Goal: Information Seeking & Learning: Understand process/instructions

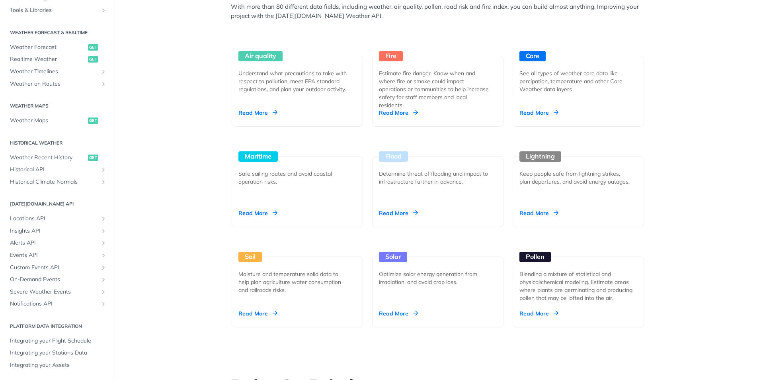
scroll to position [756, 0]
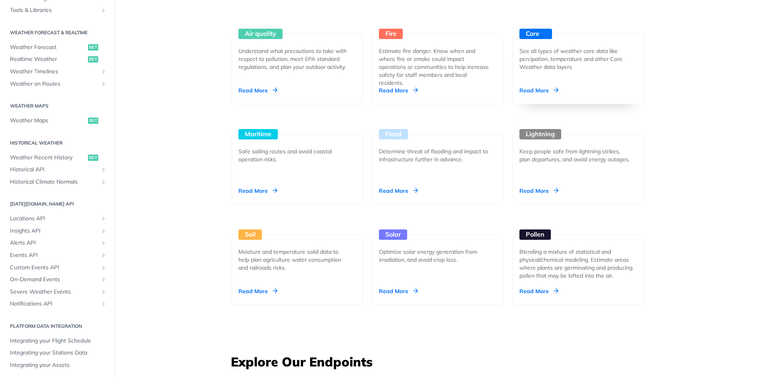
click at [574, 99] on div "Core See all types of weather core data like percipation, temperature and other…" at bounding box center [577, 68] width 131 height 71
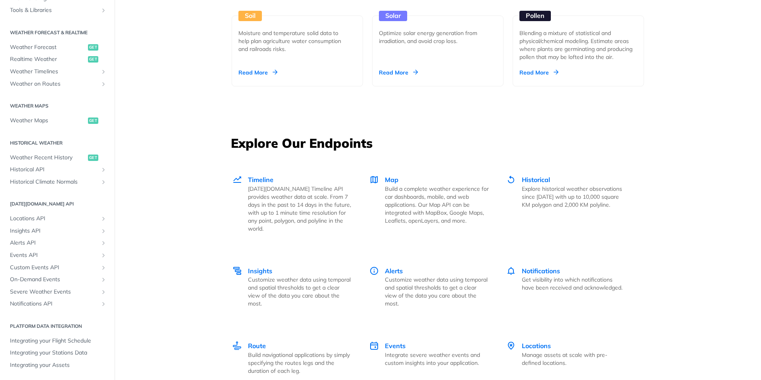
scroll to position [975, 0]
click at [275, 181] on div "Timeline Tomorrow.io Timeline API provides weather data at scale. From 7 days i…" at bounding box center [300, 203] width 104 height 58
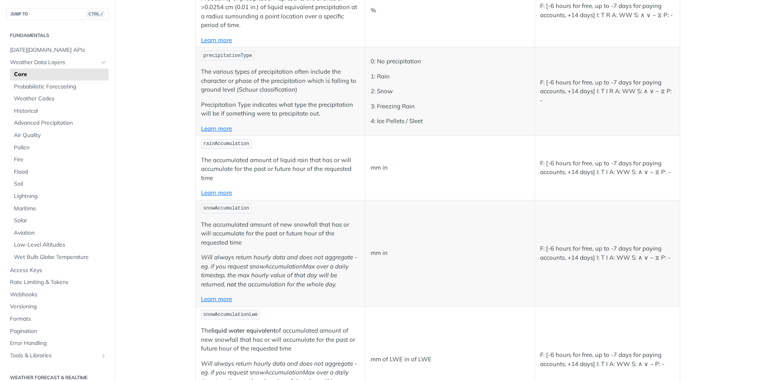
scroll to position [2228, 0]
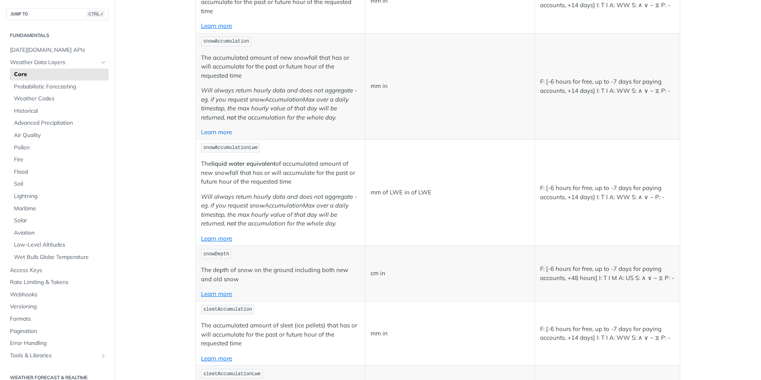
click at [224, 134] on link "Learn more" at bounding box center [216, 132] width 31 height 8
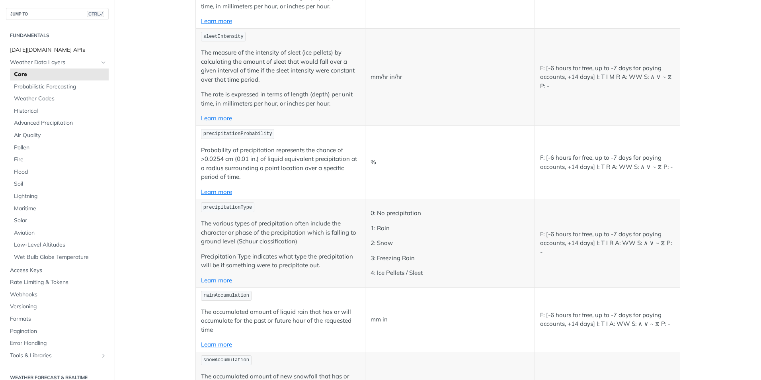
click at [59, 49] on span "[DATE][DOMAIN_NAME] APIs" at bounding box center [58, 50] width 97 height 8
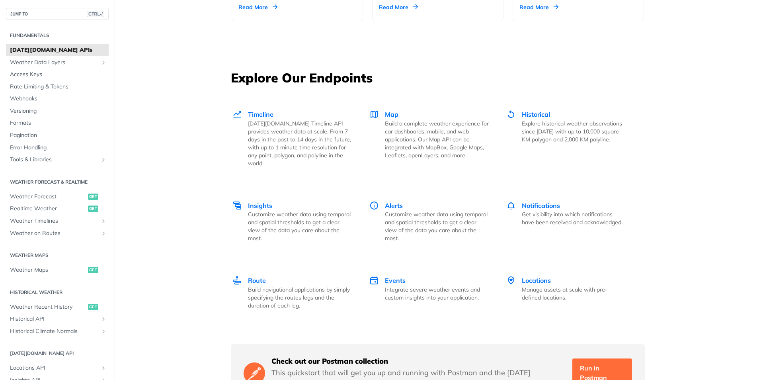
scroll to position [915, 0]
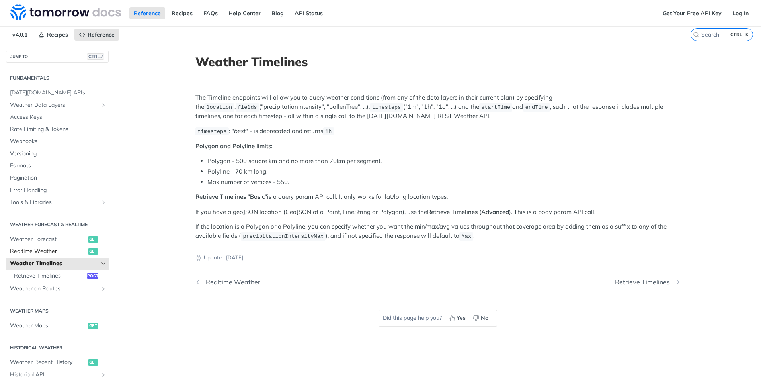
click at [64, 251] on span "Realtime Weather" at bounding box center [48, 251] width 76 height 8
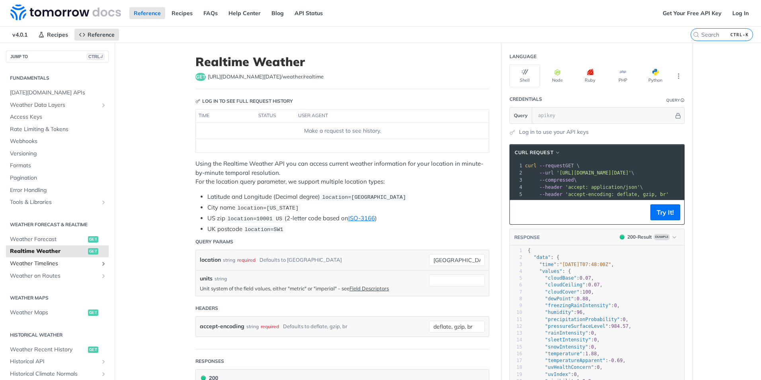
click at [70, 265] on span "Weather Timelines" at bounding box center [54, 263] width 88 height 8
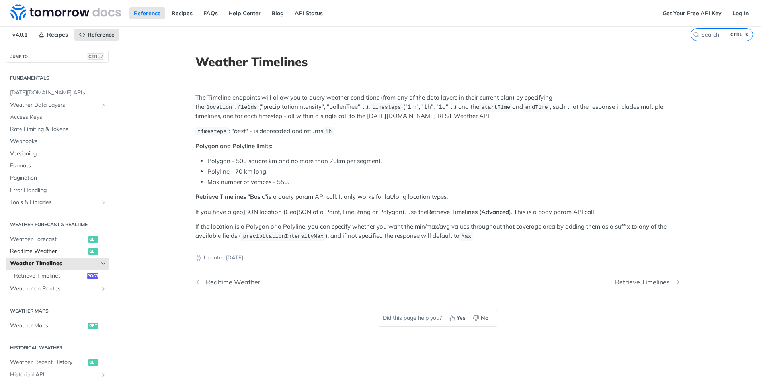
click at [88, 253] on span "get" at bounding box center [93, 251] width 10 height 6
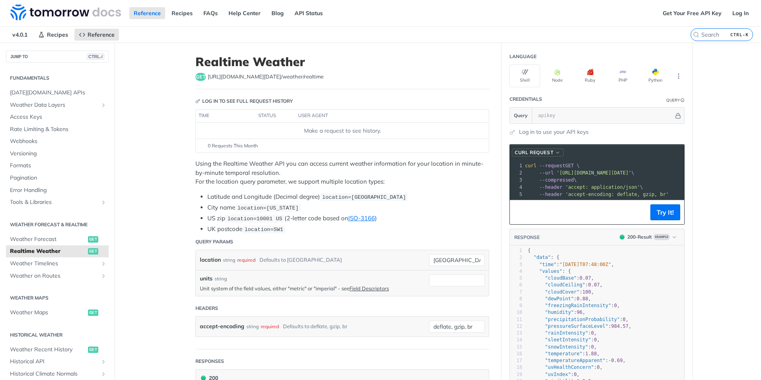
click at [555, 155] on button "cURL Request" at bounding box center [538, 152] width 52 height 8
click at [525, 187] on div "HTTPie" at bounding box center [524, 190] width 71 height 8
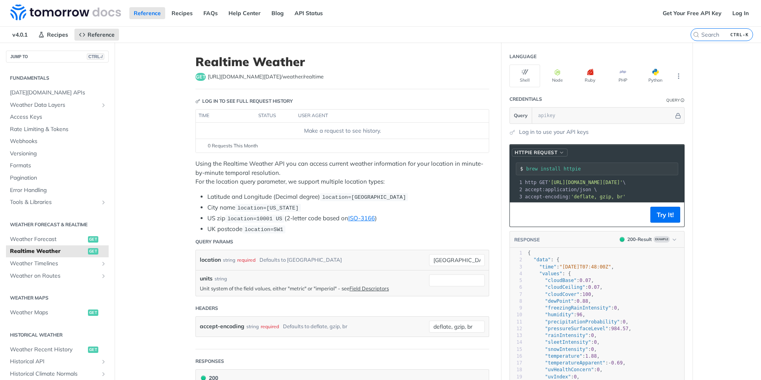
click at [564, 154] on button "HTTPie Request" at bounding box center [540, 152] width 56 height 8
click at [528, 167] on div "LIBRARY" at bounding box center [528, 165] width 79 height 11
click at [577, 113] on input "text" at bounding box center [604, 115] width 140 height 16
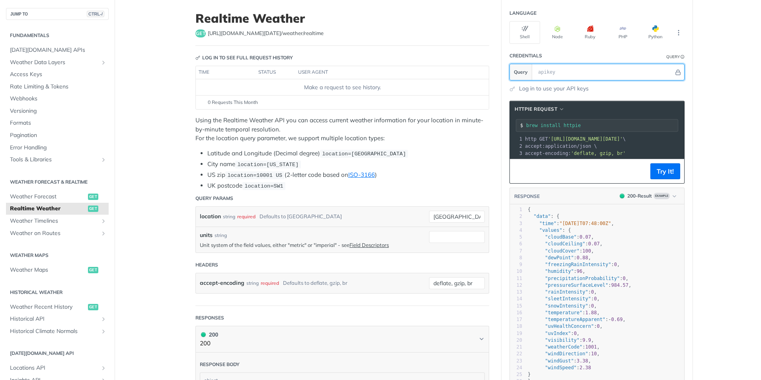
scroll to position [37, 0]
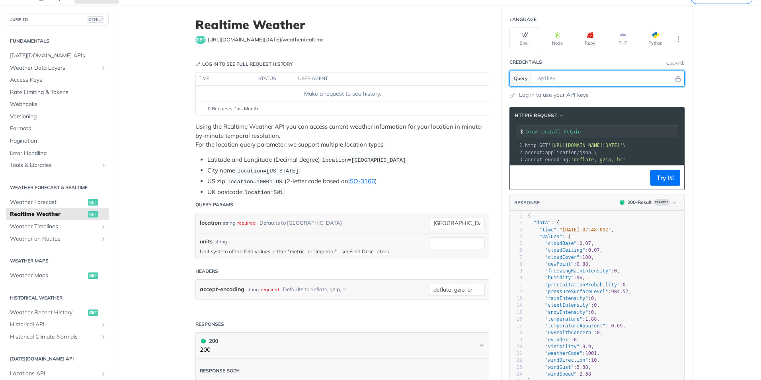
click at [534, 78] on input "text" at bounding box center [604, 78] width 140 height 16
click at [549, 79] on input "text" at bounding box center [604, 78] width 140 height 16
paste input "Tv90a0QTIvVbexdq0T2CXDEQ07KynBal"
type input "Tv90a0QTIvVbexdq0T2CXDEQ07KynBal"
click at [676, 76] on icon "Hide" at bounding box center [678, 79] width 6 height 6
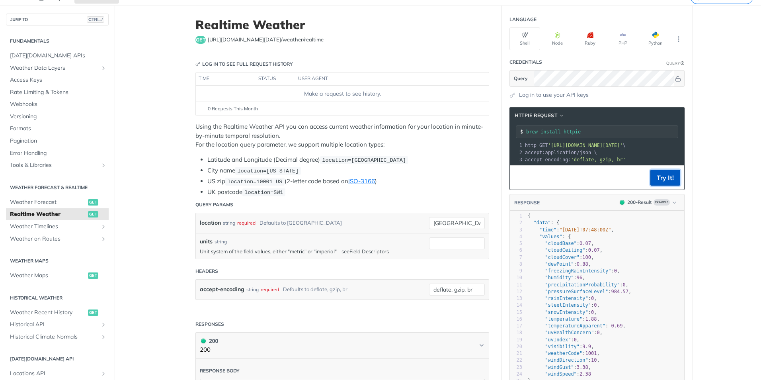
click at [658, 180] on button "Try It!" at bounding box center [665, 177] width 30 height 16
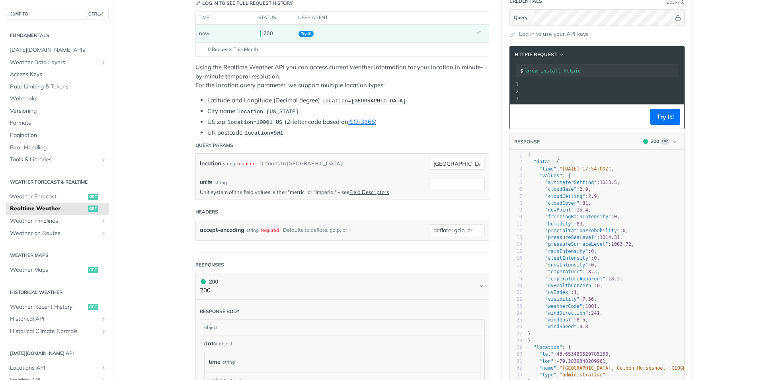
scroll to position [0, 0]
click at [557, 72] on input "brew install httpie" at bounding box center [602, 71] width 152 height 6
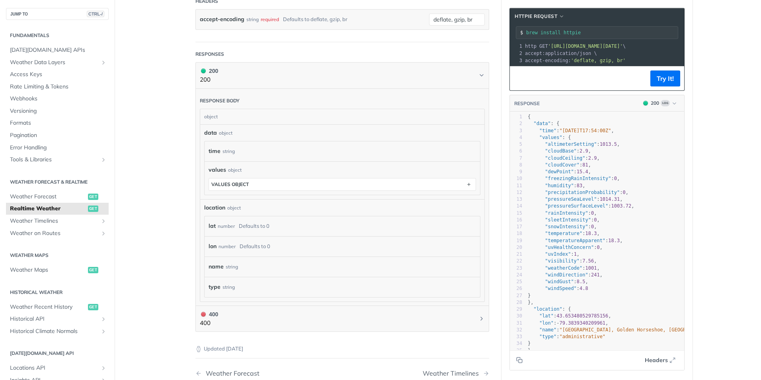
click at [232, 133] on div "data object" at bounding box center [342, 133] width 276 height 8
click at [202, 121] on div "object" at bounding box center [341, 116] width 282 height 15
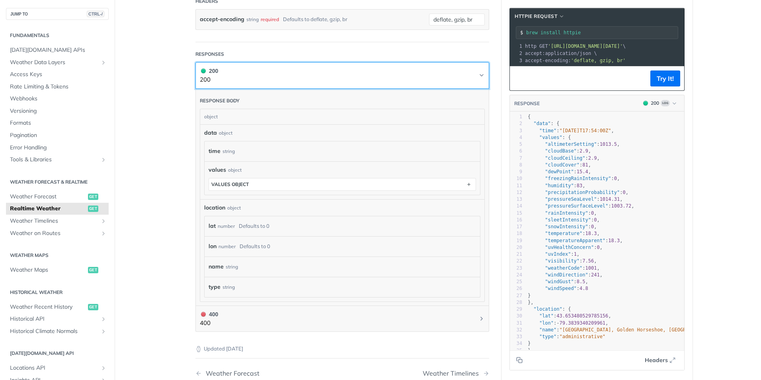
click at [200, 73] on code "button" at bounding box center [203, 70] width 7 height 9
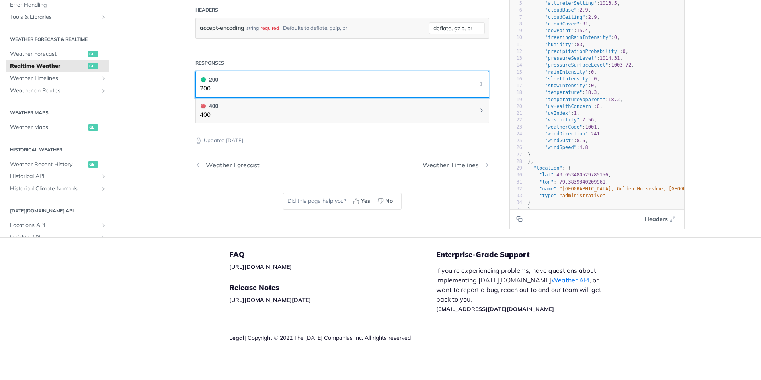
click at [226, 79] on button "200 200" at bounding box center [342, 84] width 285 height 18
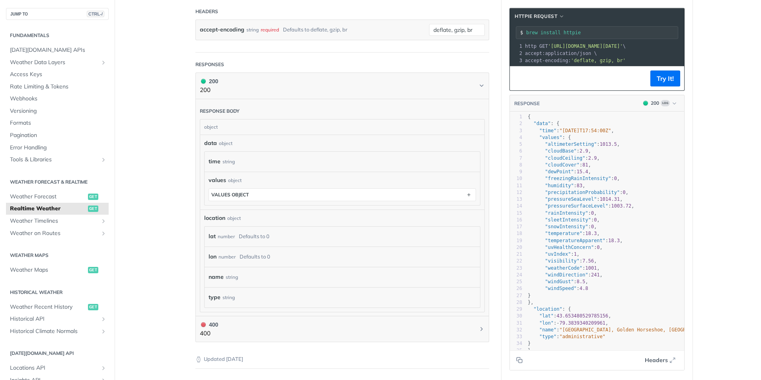
click at [195, 110] on div "Response body object data object time string values object values object locati…" at bounding box center [342, 207] width 294 height 217
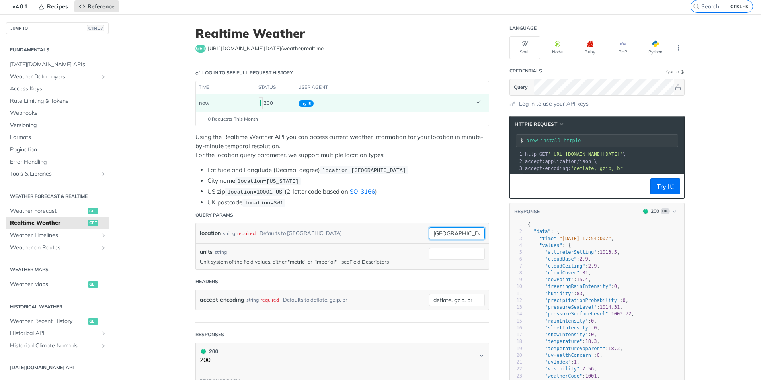
click at [446, 233] on input "toronto" at bounding box center [457, 233] width 56 height 12
type input "champaign"
click at [376, 230] on div "location string required Defaults to toronto" at bounding box center [312, 233] width 225 height 12
click at [660, 187] on button "Try It!" at bounding box center [665, 186] width 30 height 16
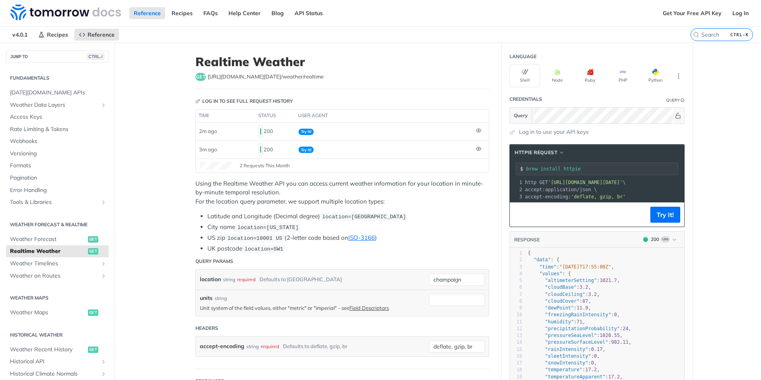
click at [271, 78] on span "https://api.tomorrow.io/v4 /weather/realtime" at bounding box center [266, 77] width 116 height 8
copy article "https://api.tomorrow.io/v4 /weather/realtime"
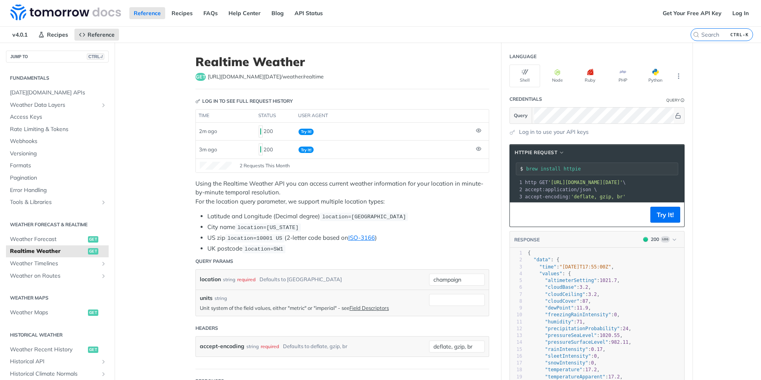
click at [580, 199] on span "'deflate, gzip, br'" at bounding box center [598, 197] width 55 height 6
click at [655, 216] on button "Try It!" at bounding box center [665, 214] width 30 height 16
drag, startPoint x: 522, startPoint y: 180, endPoint x: 633, endPoint y: 198, distance: 112.9
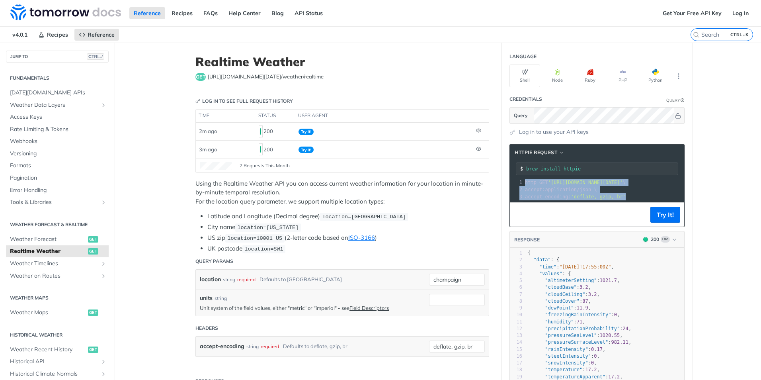
click at [633, 198] on div "1 http GET 'https://api.tomorrow.io/v4/weather/realtime?location=champaign' \ 2…" at bounding box center [623, 189] width 200 height 21
copy div "http GET 'https://api.tomorrow.io/v4/weather/realtime?location=champaign' \ 2 a…"
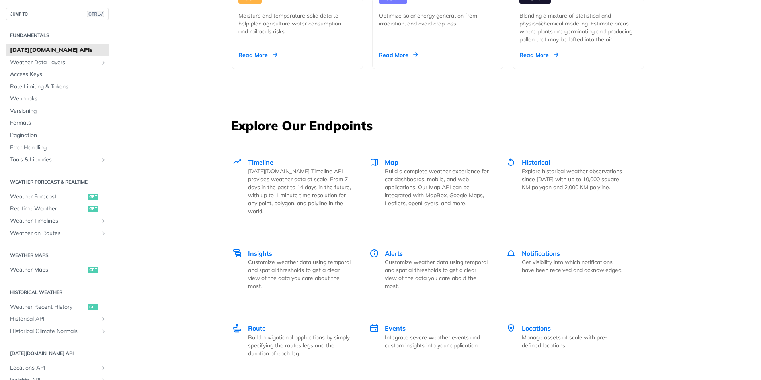
scroll to position [1154, 0]
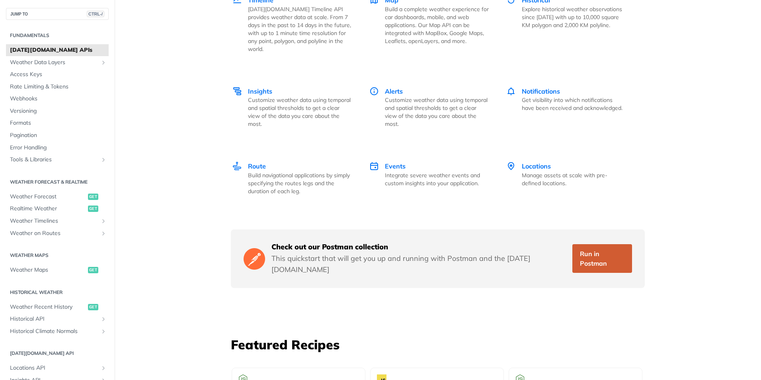
click at [596, 247] on link "Run in Postman" at bounding box center [602, 258] width 60 height 29
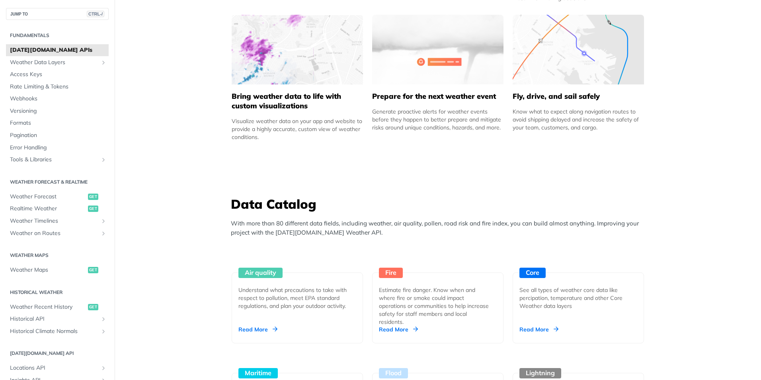
scroll to position [756, 0]
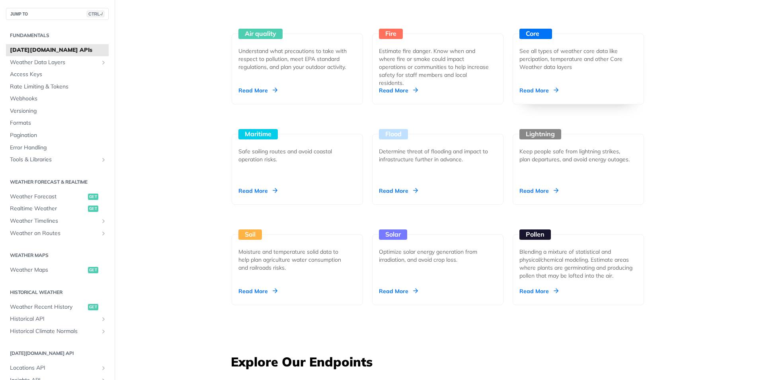
click at [588, 72] on div "Core See all types of weather core data like percipation, temperature and other…" at bounding box center [577, 68] width 131 height 71
click at [58, 306] on span "Weather Recent History" at bounding box center [48, 307] width 76 height 8
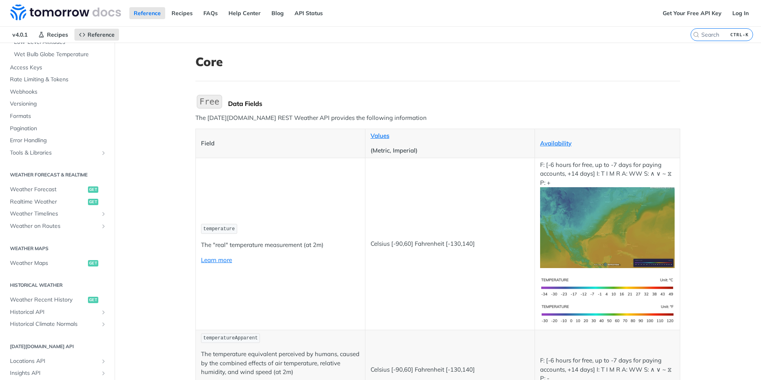
scroll to position [318, 0]
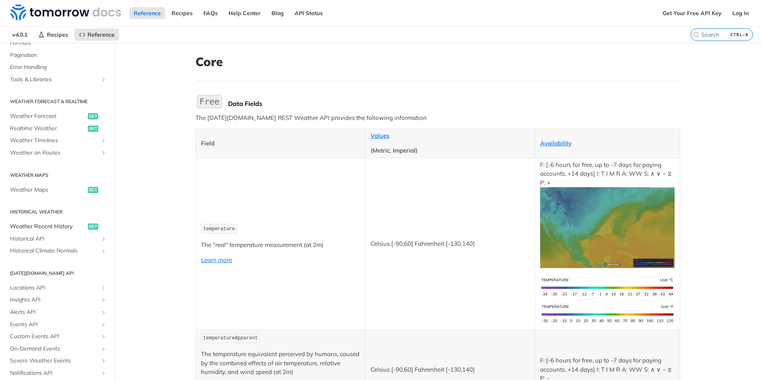
click at [53, 229] on span "Weather Recent History" at bounding box center [48, 226] width 76 height 8
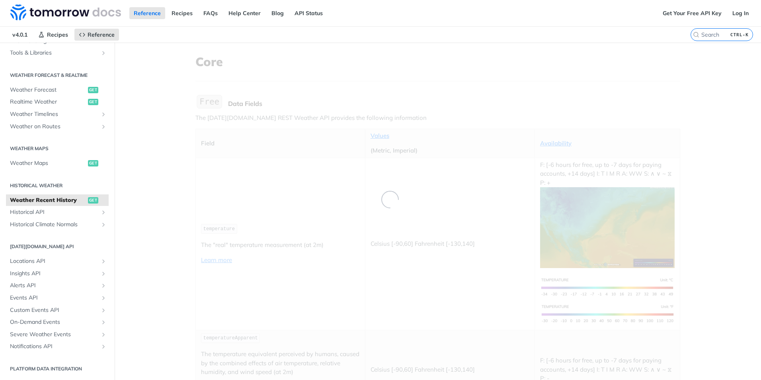
scroll to position [123, 0]
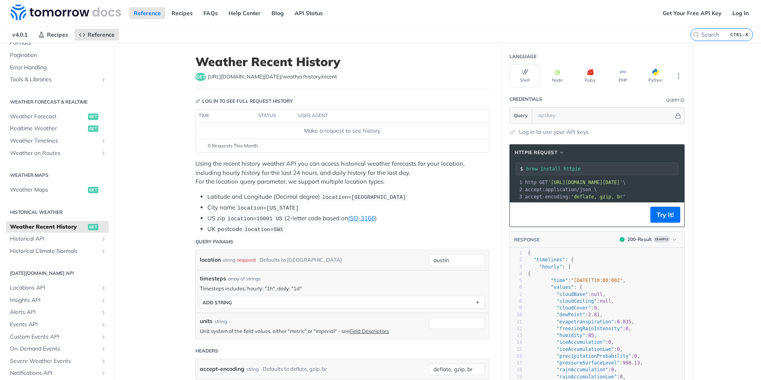
drag, startPoint x: 697, startPoint y: 133, endPoint x: 687, endPoint y: 134, distance: 9.6
